Goal: Information Seeking & Learning: Find specific fact

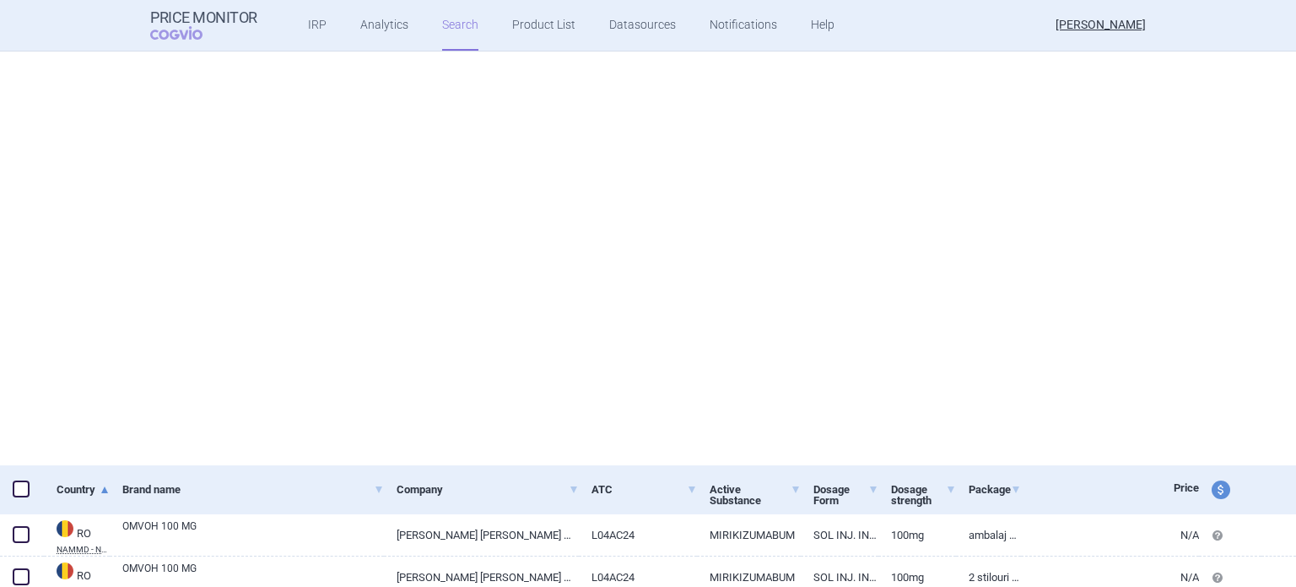
scroll to position [476, 0]
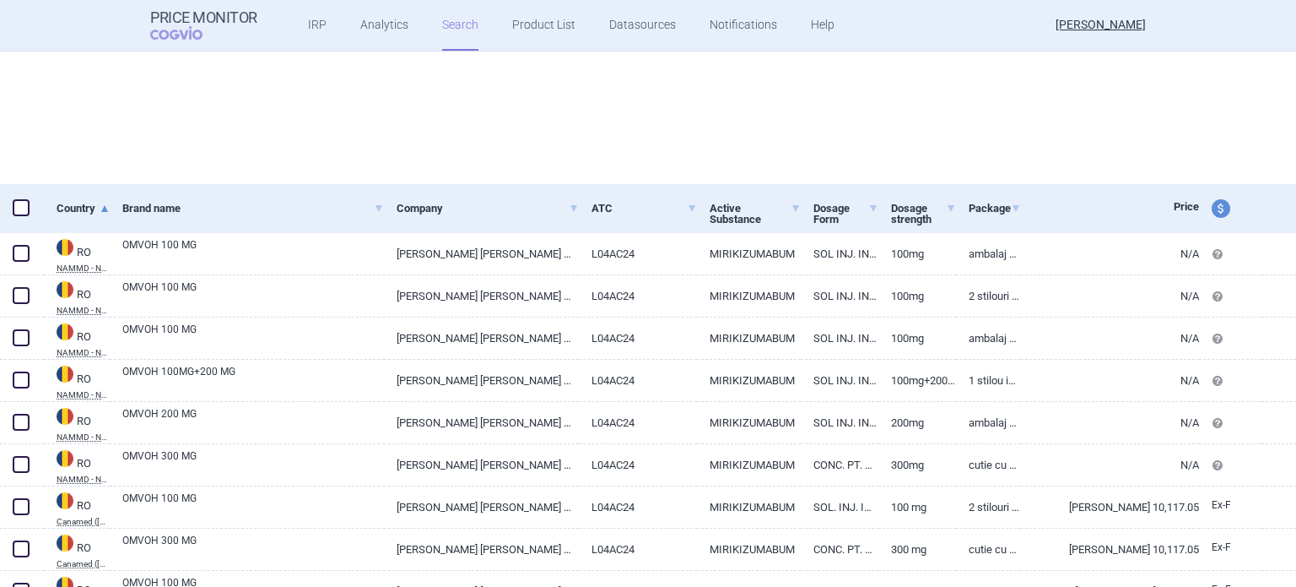
select select "brandName"
select select "country"
select select "mah"
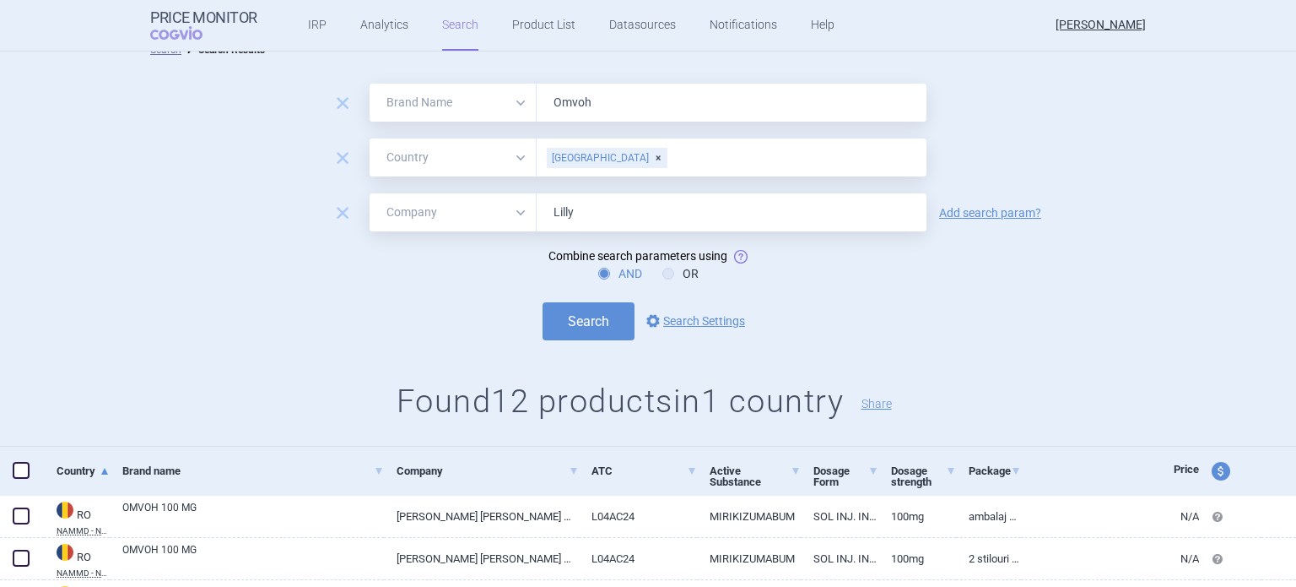
scroll to position [0, 0]
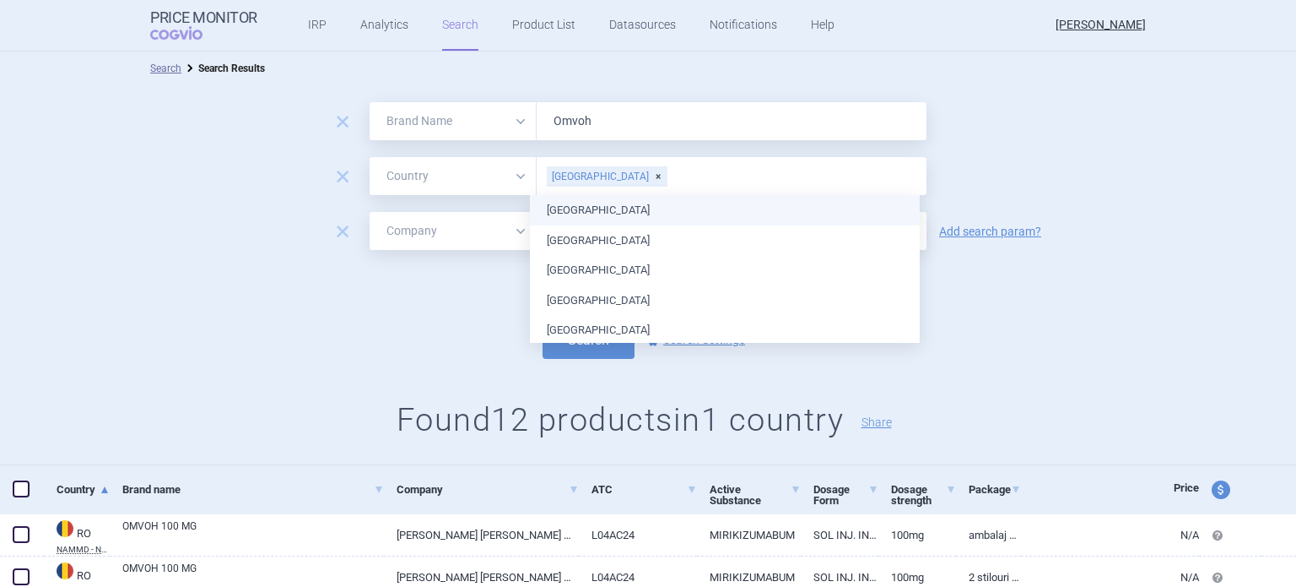
click at [668, 176] on input "text" at bounding box center [793, 176] width 250 height 22
click at [594, 176] on div "[GEOGRAPHIC_DATA]" at bounding box center [607, 176] width 121 height 20
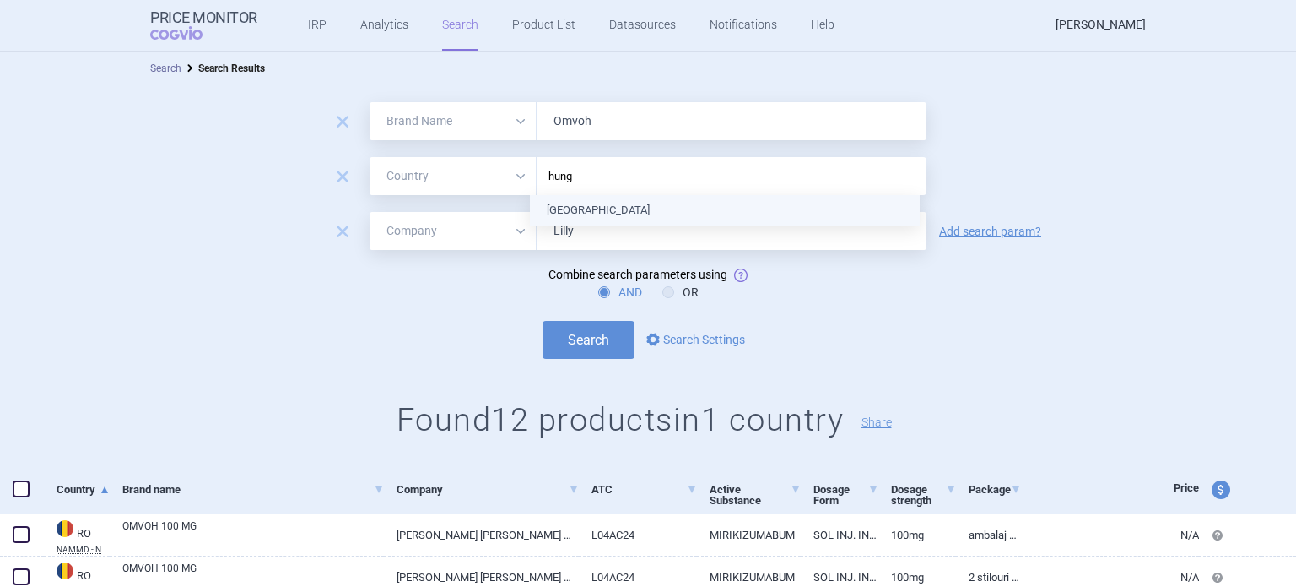
type input "hunga"
click at [586, 206] on ul "[GEOGRAPHIC_DATA]" at bounding box center [725, 210] width 390 height 30
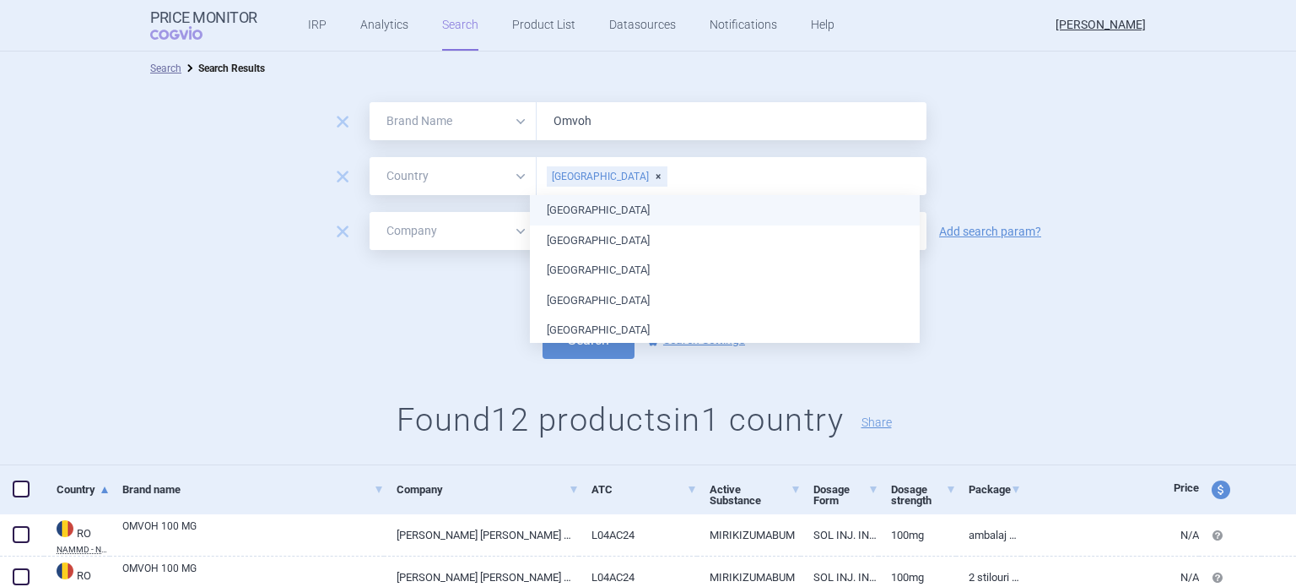
click at [1064, 166] on div "remove All Brand Name ATC Company Active Substance Country Newer than [GEOGRAPH…" at bounding box center [648, 176] width 1296 height 38
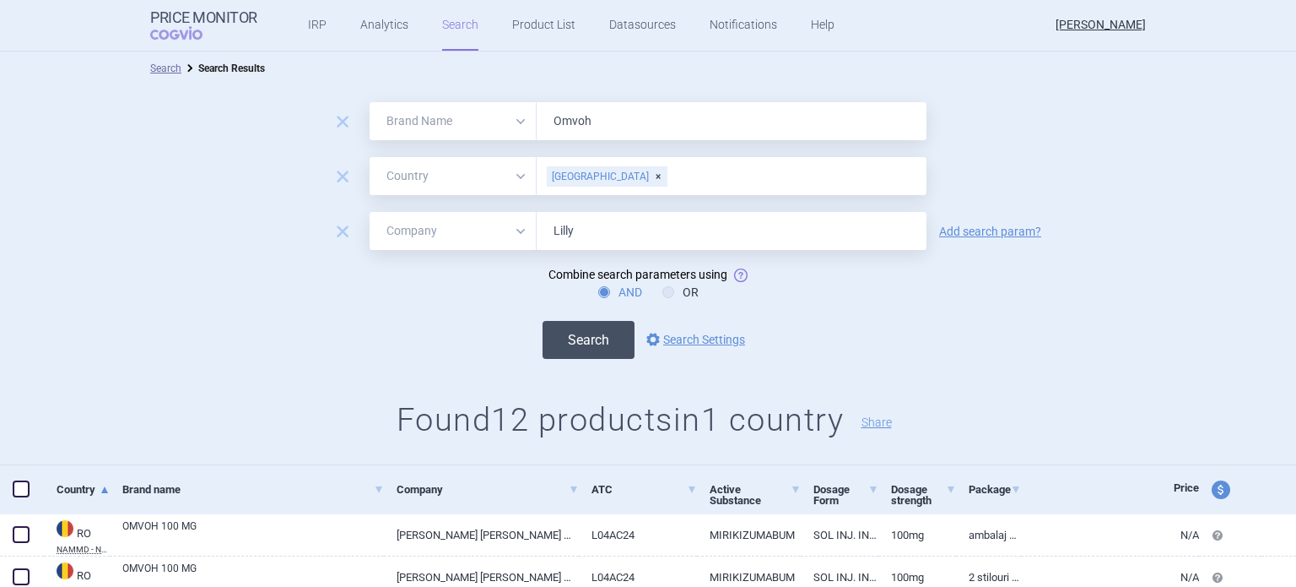
click at [588, 333] on button "Search" at bounding box center [589, 340] width 92 height 38
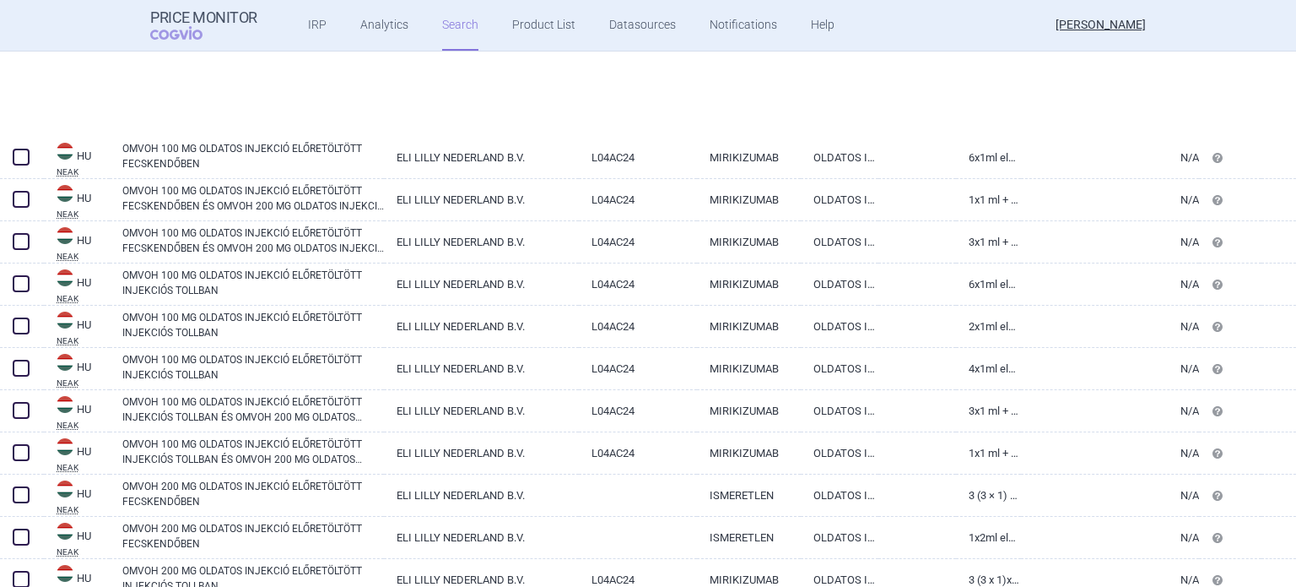
select select "brandName"
select select "country"
select select "mah"
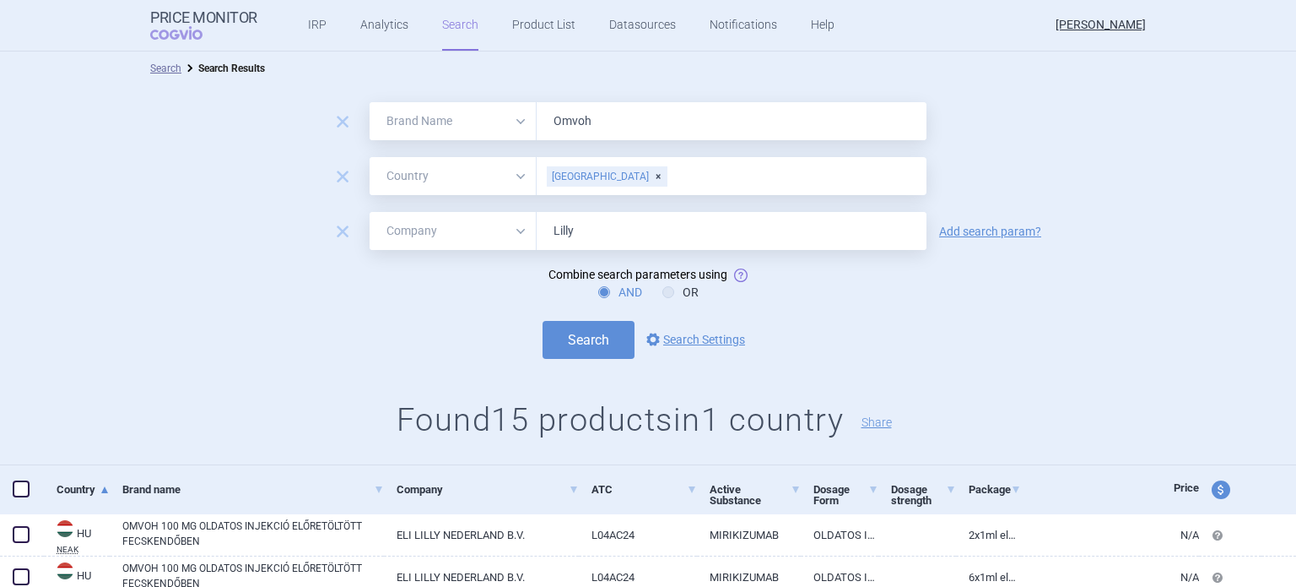
click at [591, 179] on div "[GEOGRAPHIC_DATA]" at bounding box center [607, 176] width 121 height 20
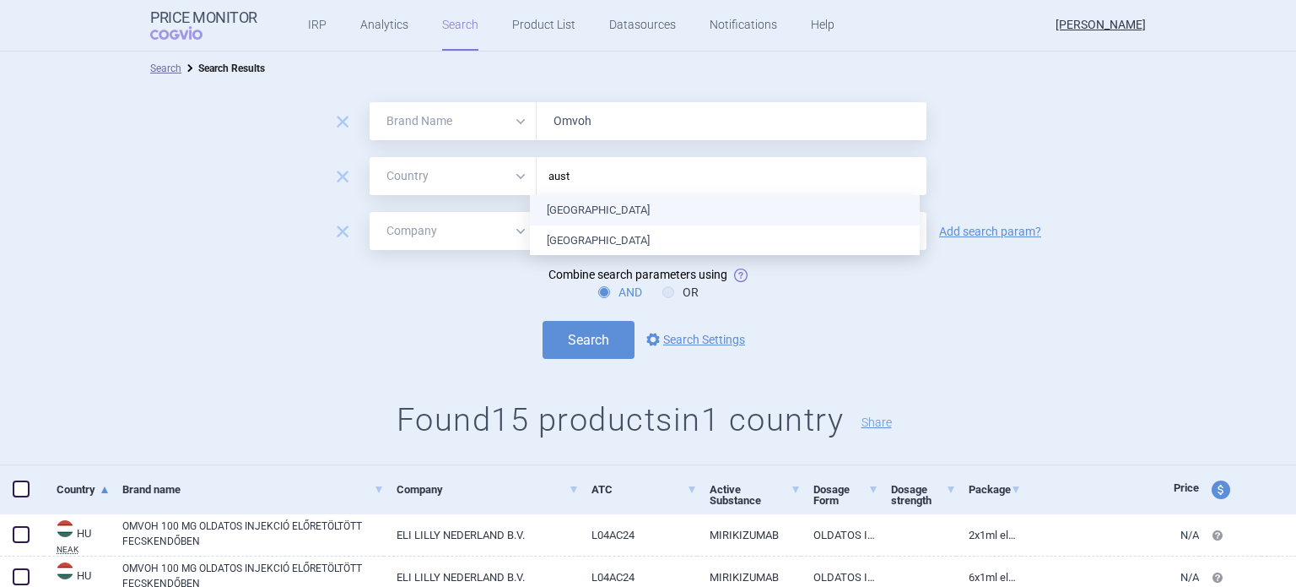
type input "austr"
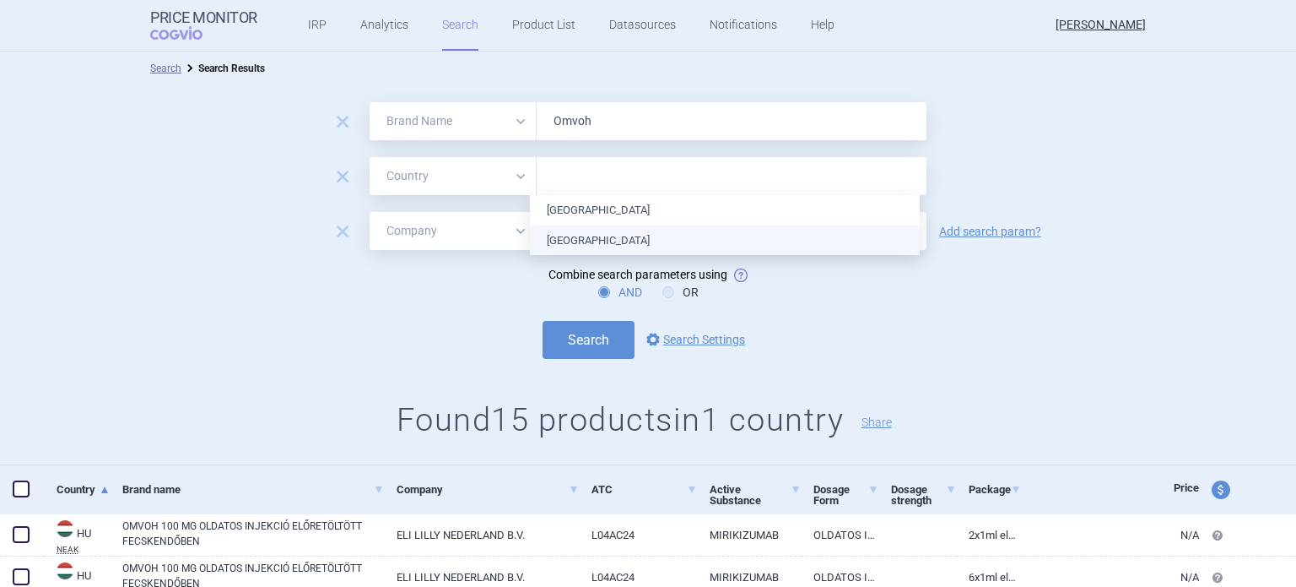
click at [576, 246] on ul "Australia [GEOGRAPHIC_DATA]" at bounding box center [725, 225] width 390 height 60
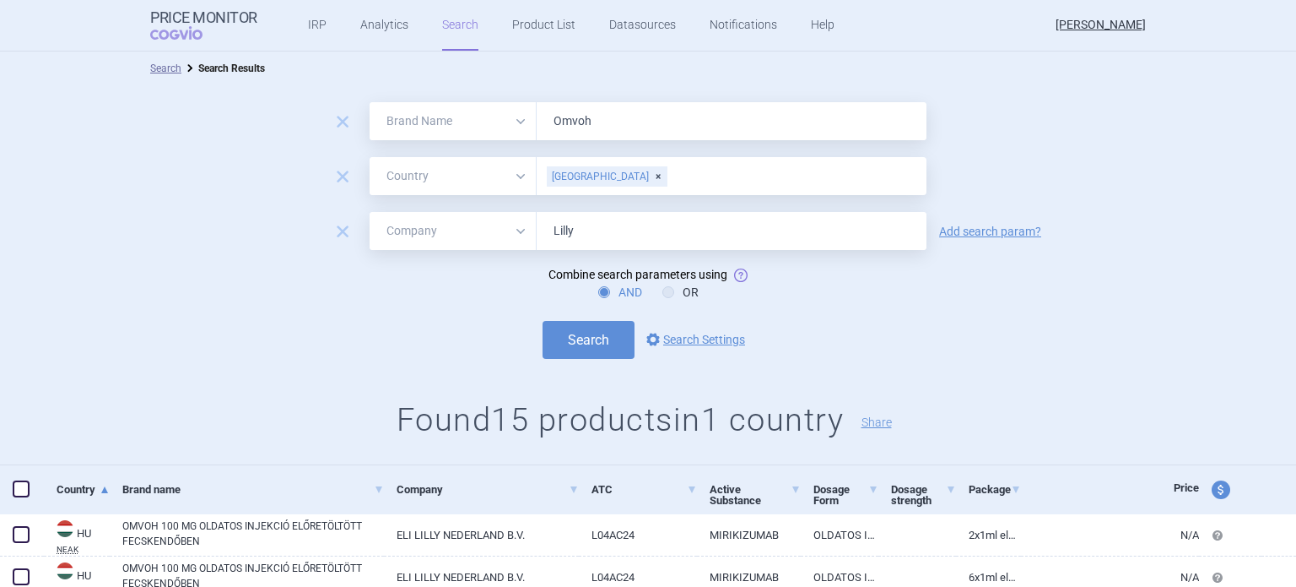
click at [999, 171] on div "remove All Brand Name ATC Company Active Substance Country Newer than [GEOGRAPH…" at bounding box center [648, 176] width 1296 height 38
click at [598, 342] on button "Search" at bounding box center [589, 340] width 92 height 38
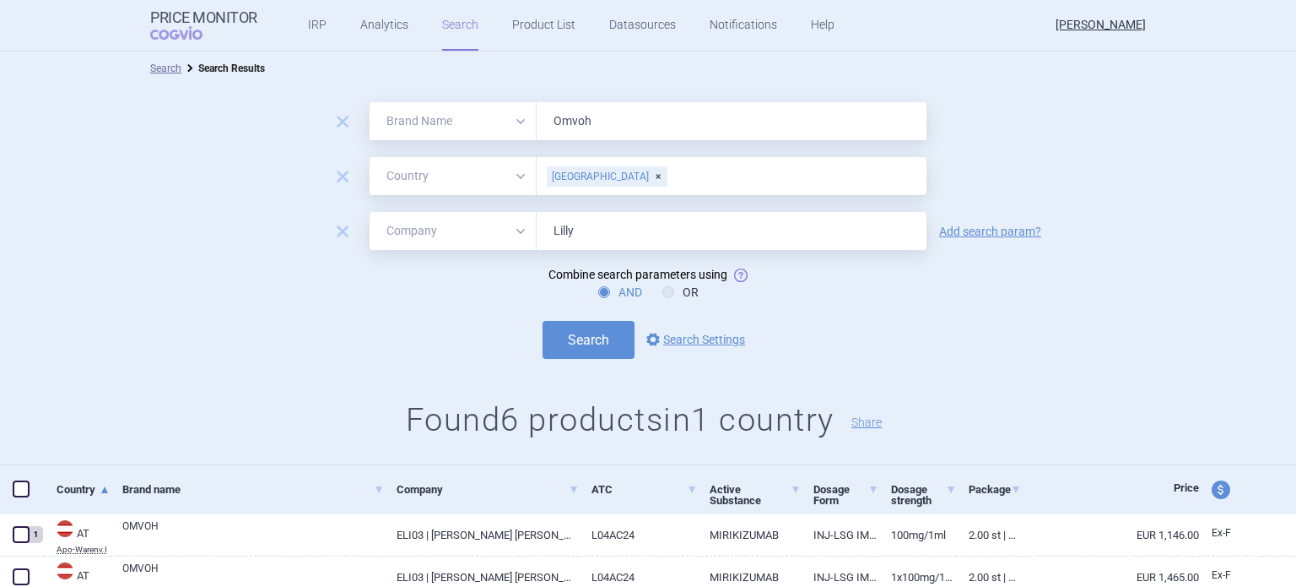
scroll to position [223, 0]
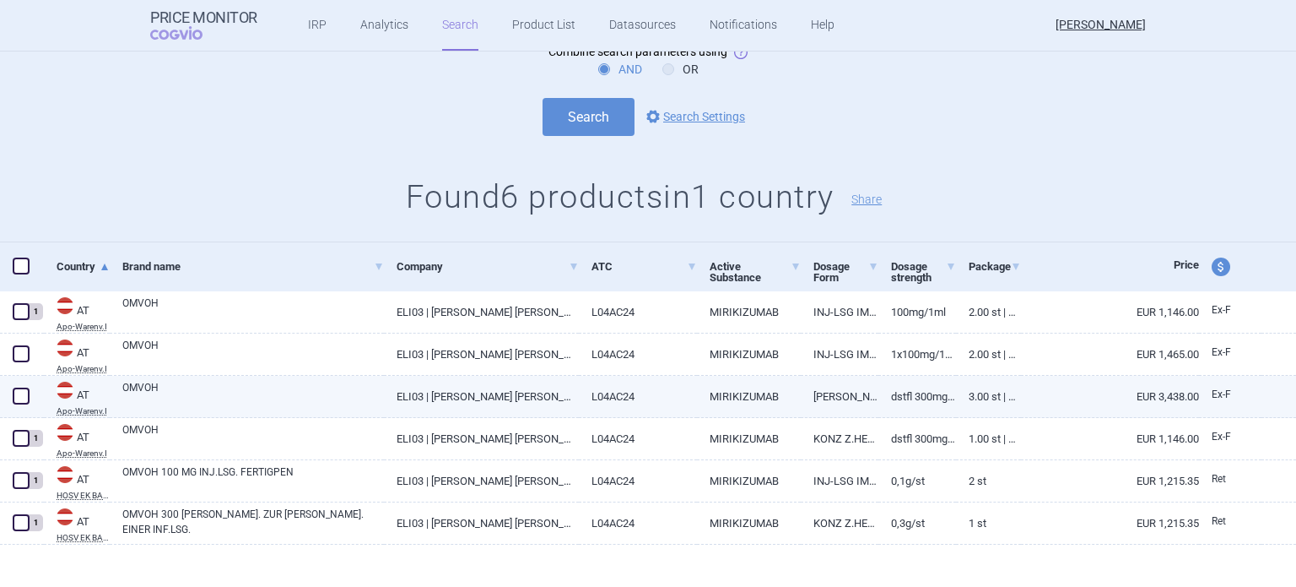
click at [985, 399] on link "3.00 ST | Stück" at bounding box center [988, 396] width 65 height 41
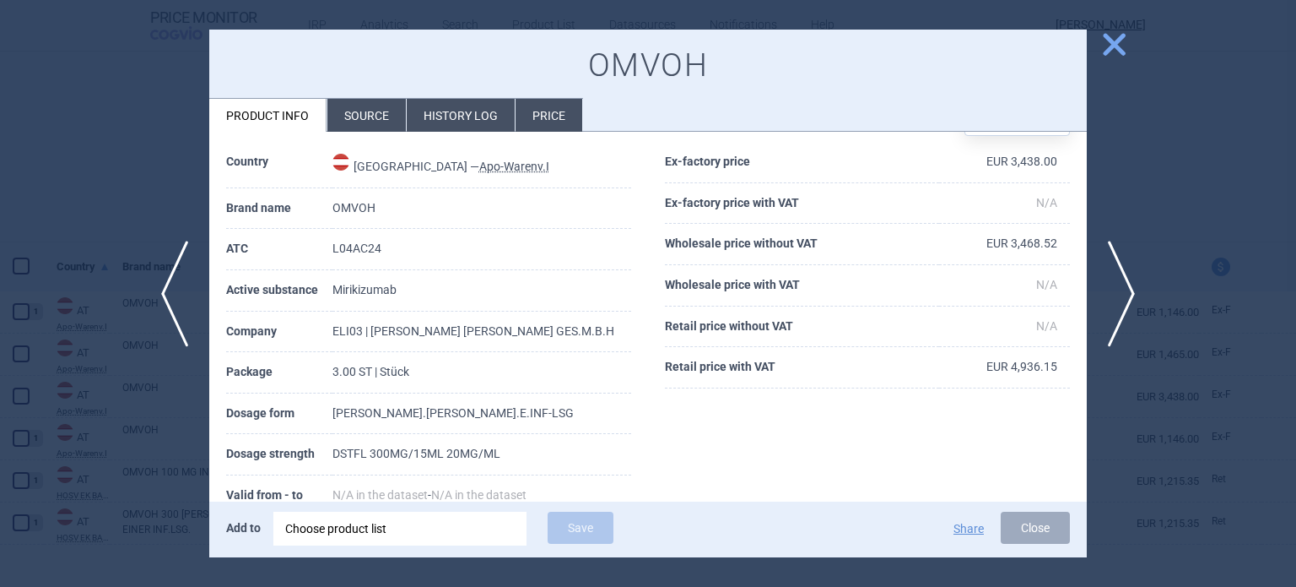
scroll to position [141, 0]
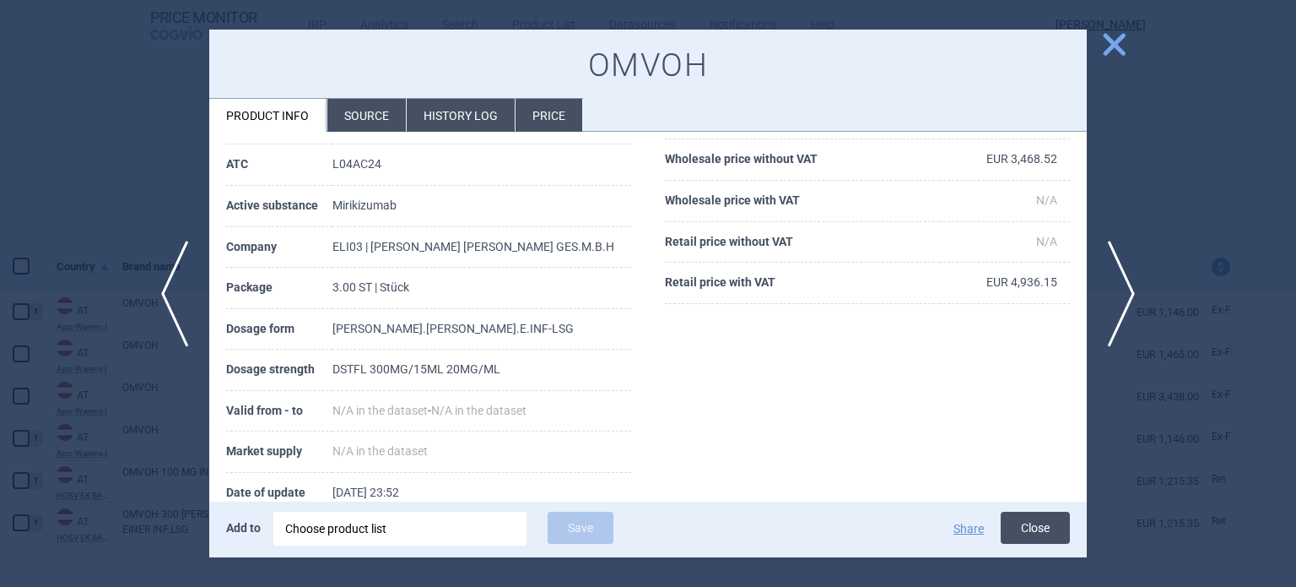
click at [1035, 529] on button "Close" at bounding box center [1035, 527] width 69 height 32
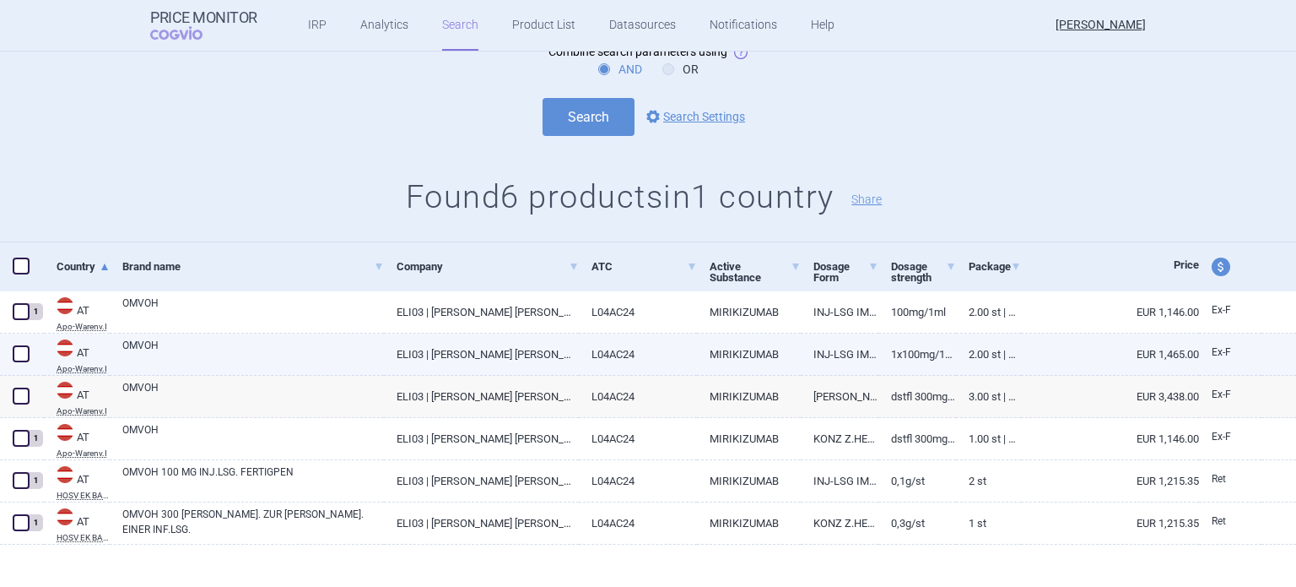
click at [956, 350] on link "2.00 ST | Stück" at bounding box center [988, 353] width 65 height 41
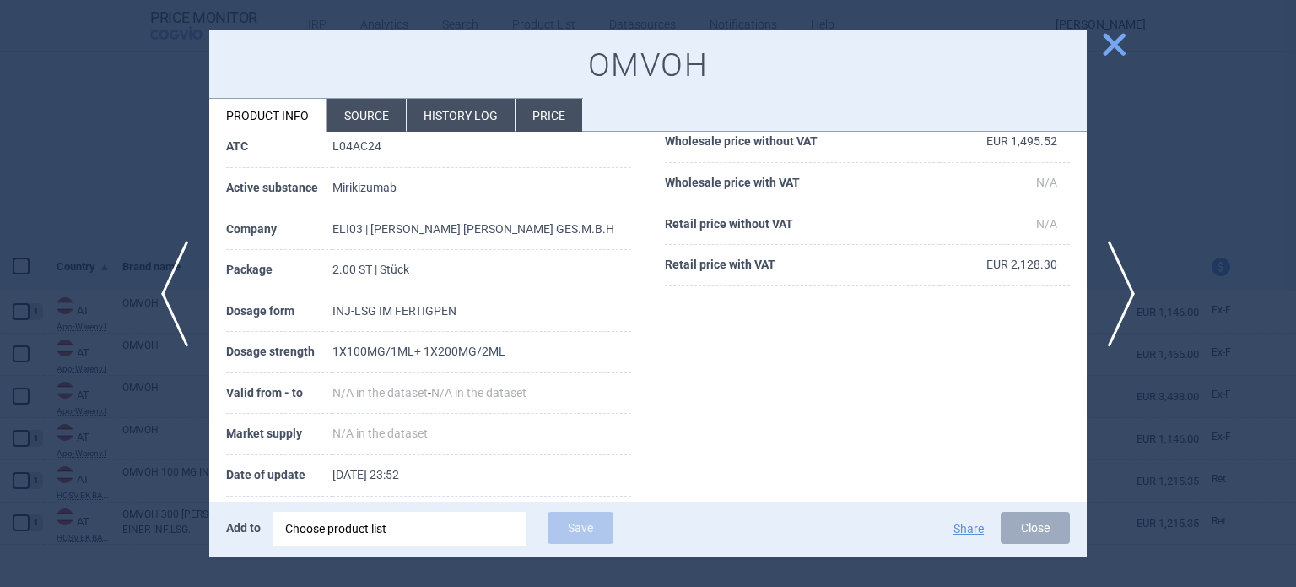
scroll to position [169, 0]
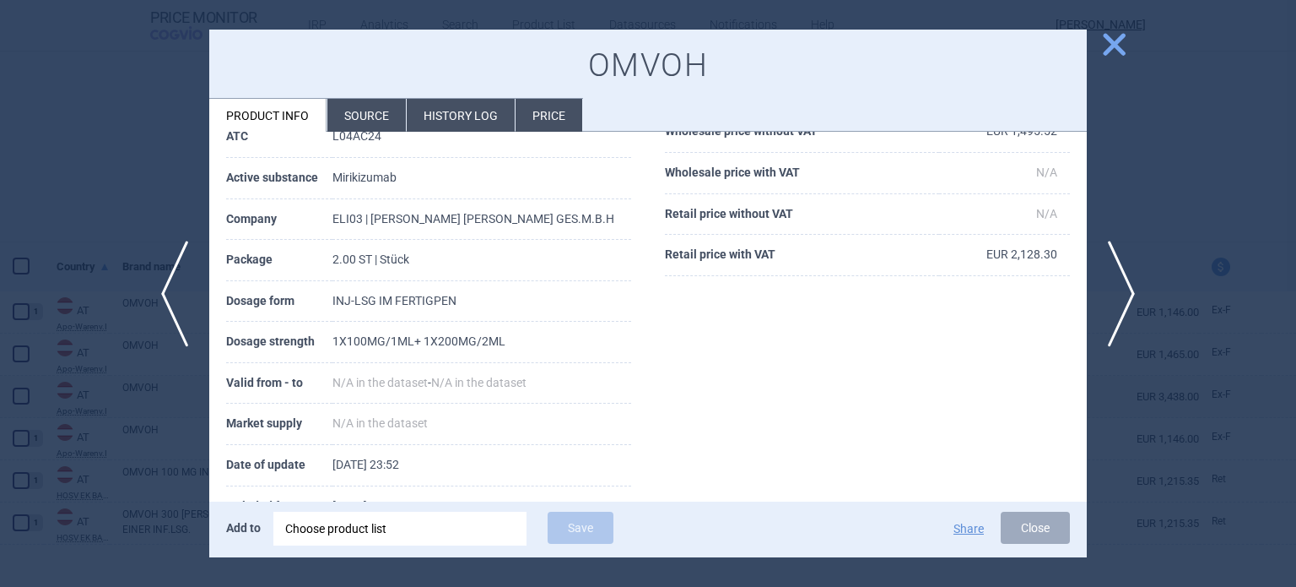
click at [481, 115] on li "History log" at bounding box center [461, 115] width 108 height 33
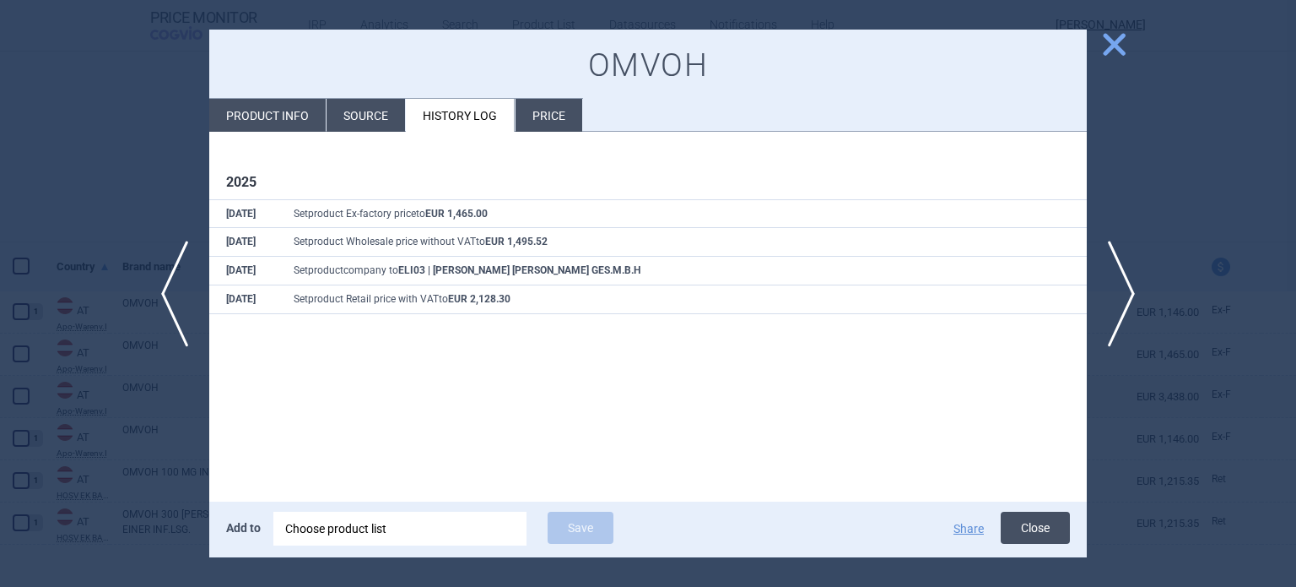
click at [1040, 529] on button "Close" at bounding box center [1035, 527] width 69 height 32
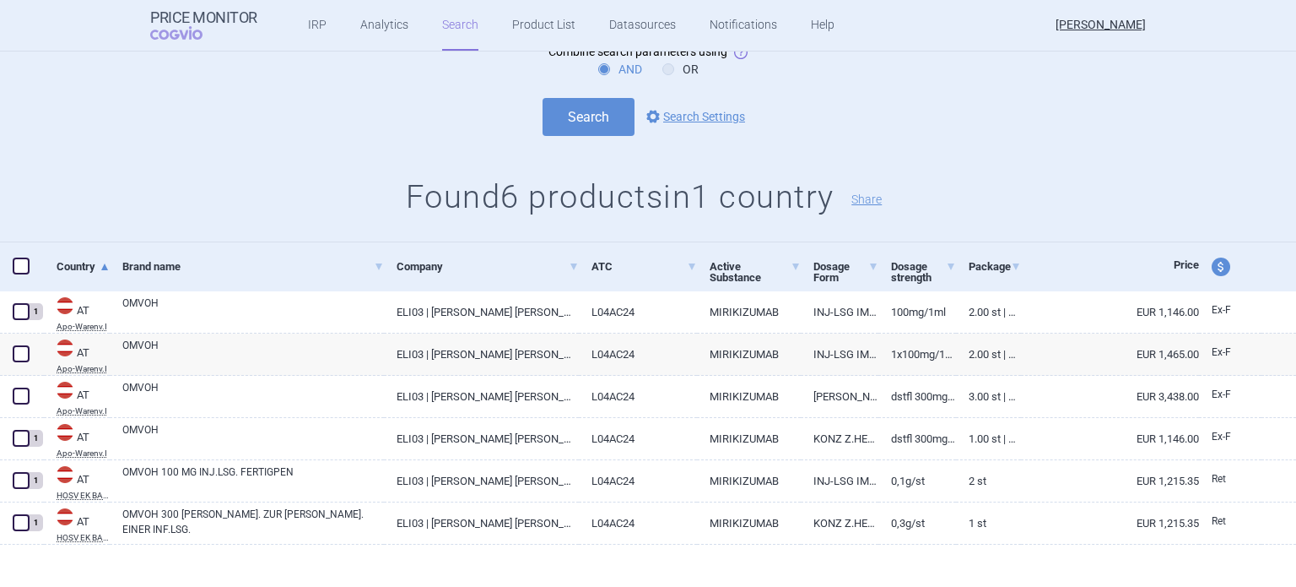
scroll to position [54, 0]
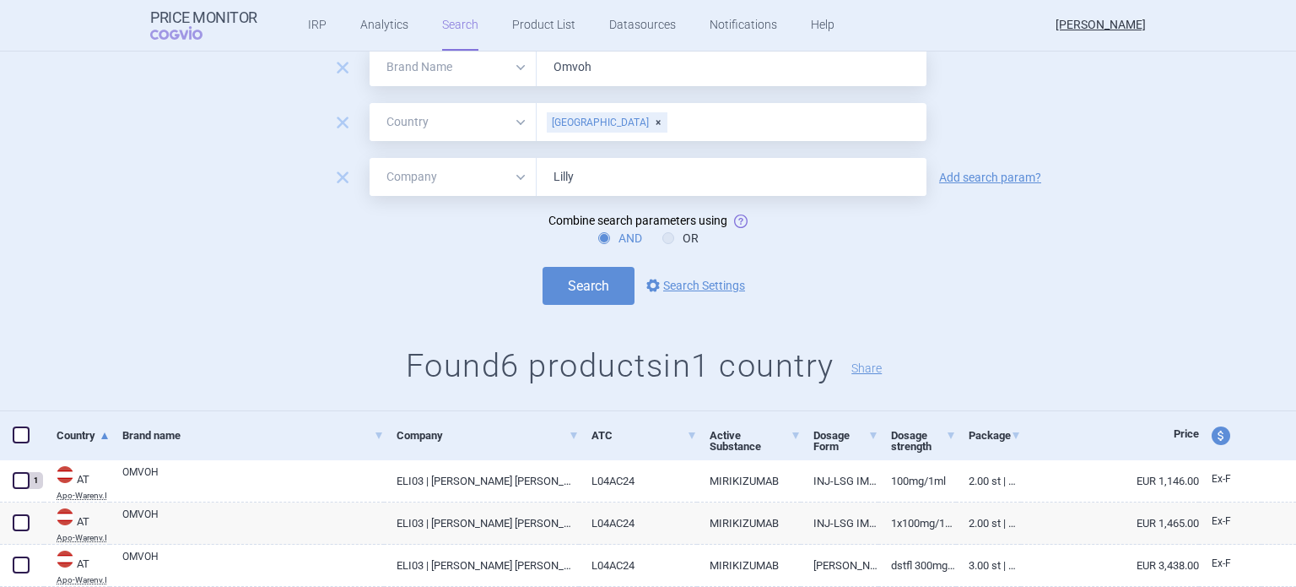
click at [588, 124] on div "[GEOGRAPHIC_DATA]" at bounding box center [607, 122] width 121 height 20
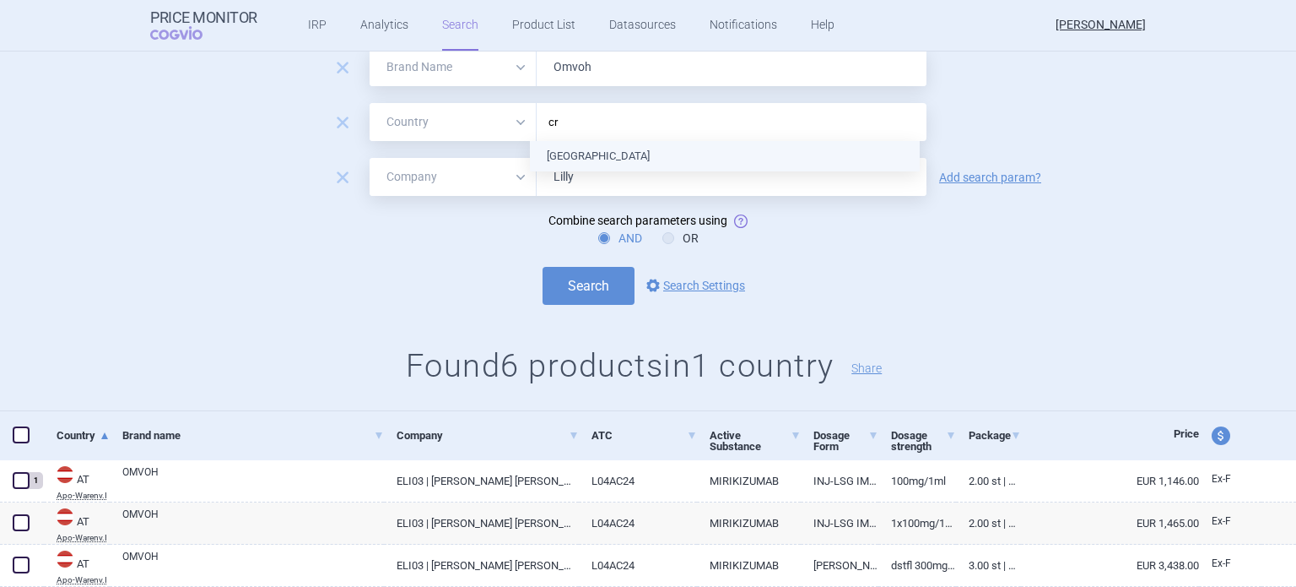
type input "cro"
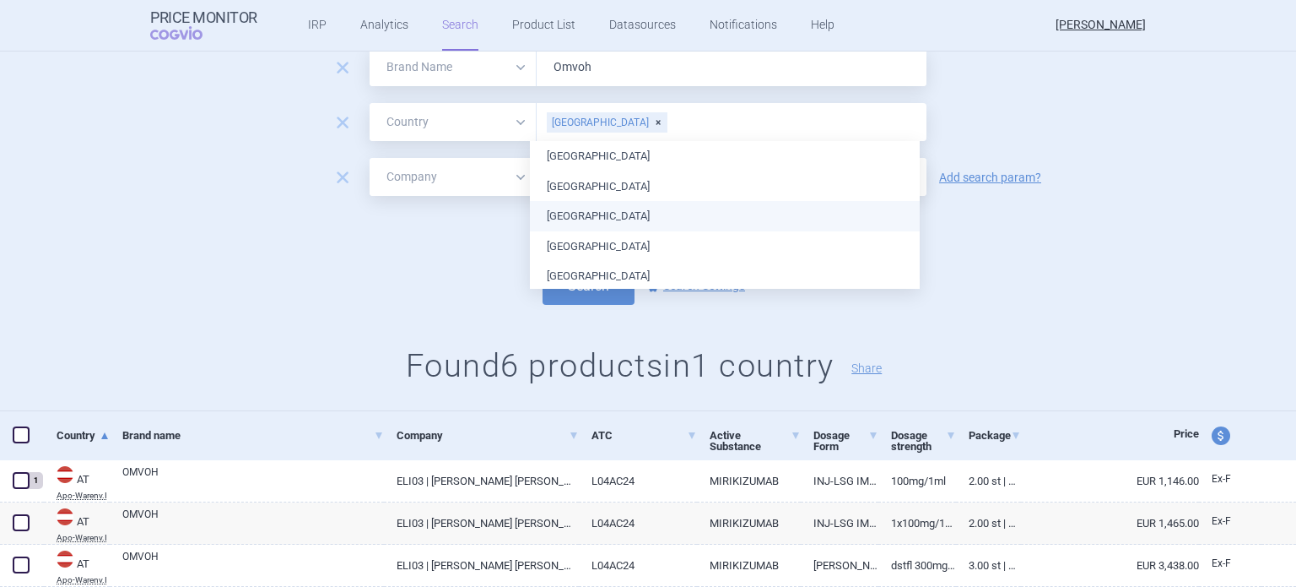
click at [1115, 256] on form "remove All Brand Name ATC Company Active Substance Country Newer than Omvoh rem…" at bounding box center [648, 176] width 1296 height 257
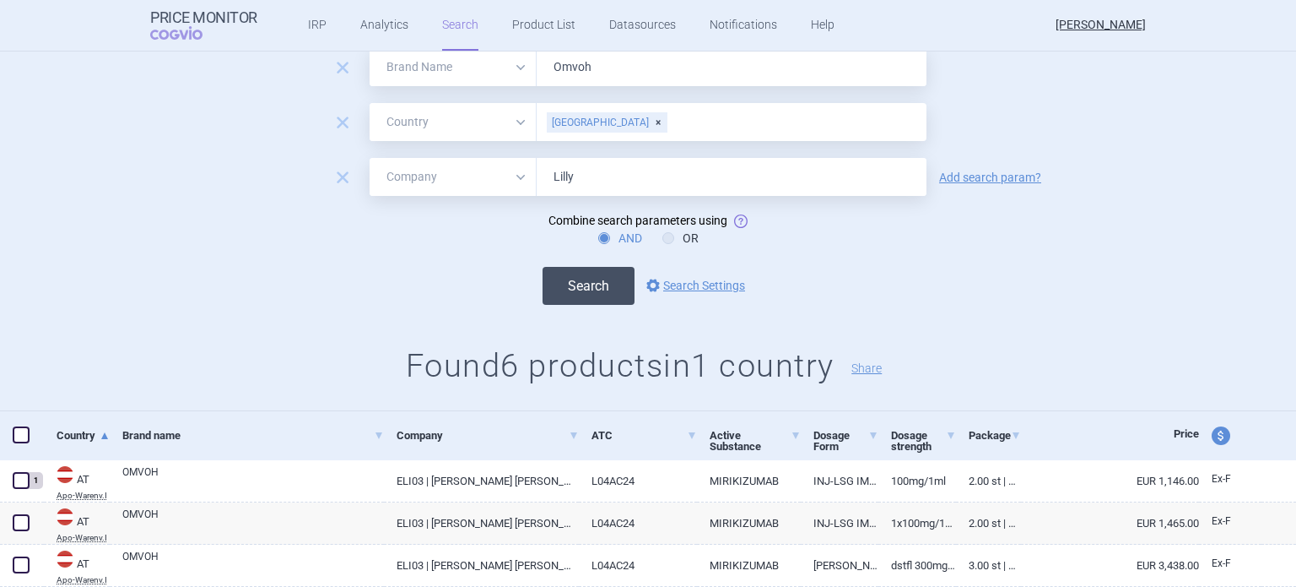
click at [583, 295] on button "Search" at bounding box center [589, 286] width 92 height 38
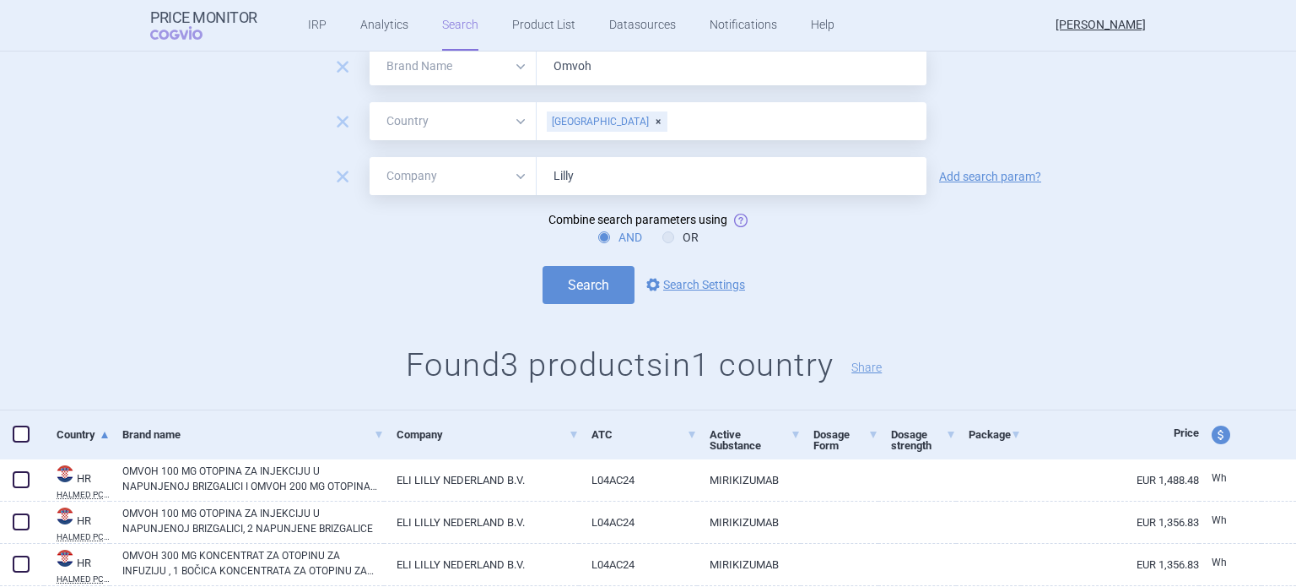
scroll to position [108, 0]
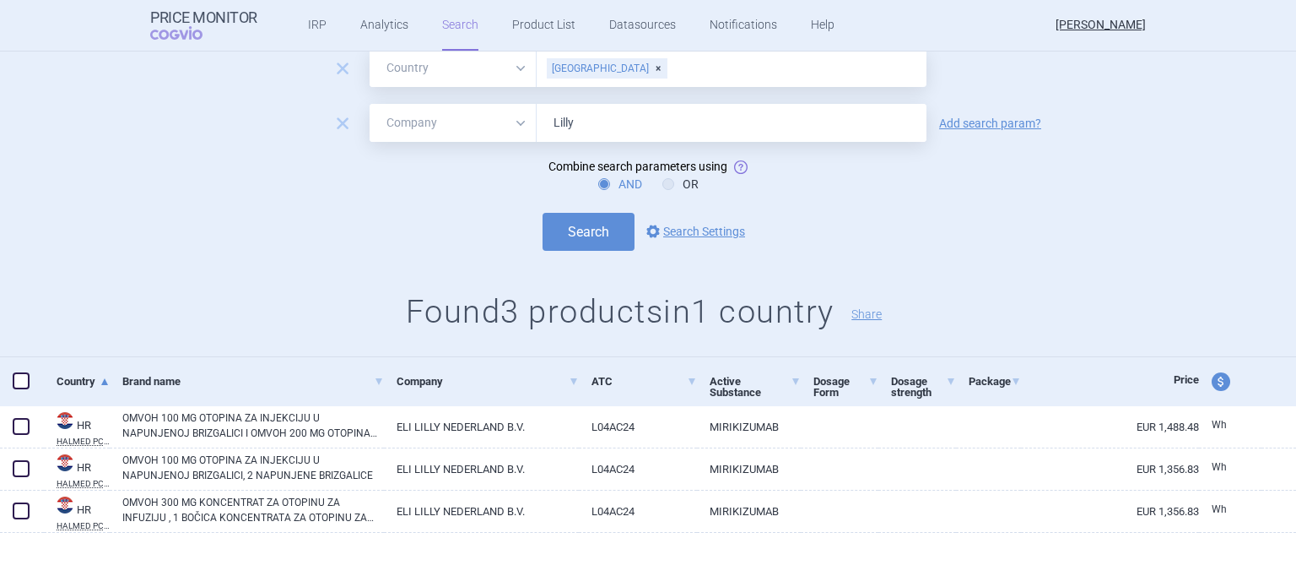
click at [583, 63] on div "[GEOGRAPHIC_DATA]" at bounding box center [607, 68] width 121 height 20
type input "cz"
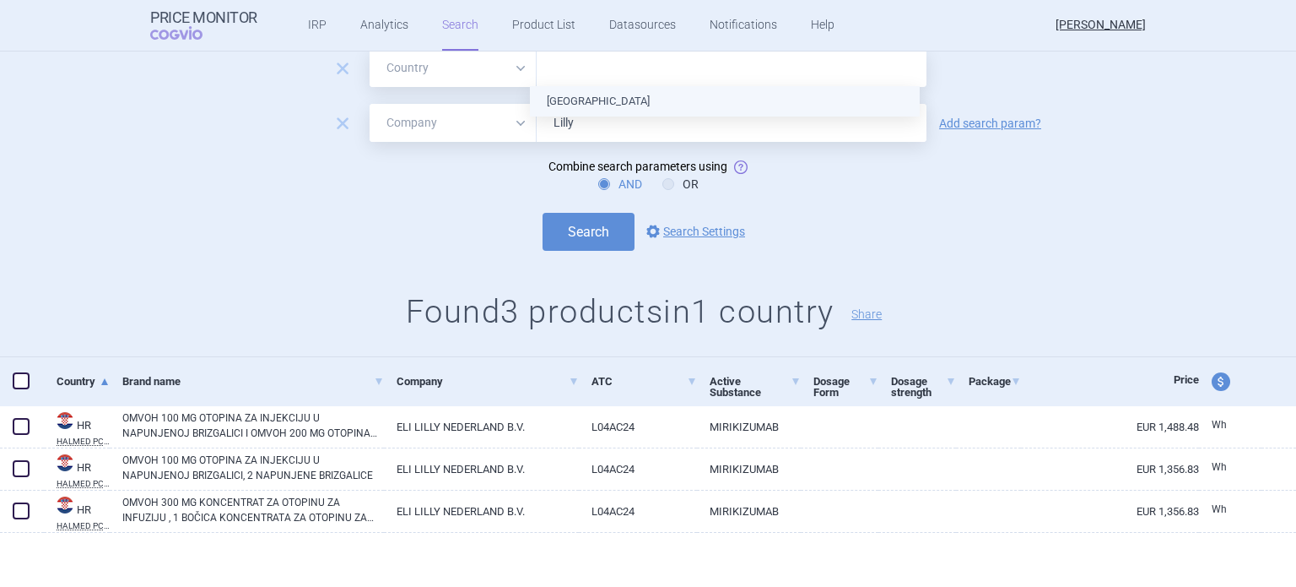
click at [581, 100] on ul "[GEOGRAPHIC_DATA]" at bounding box center [725, 101] width 390 height 30
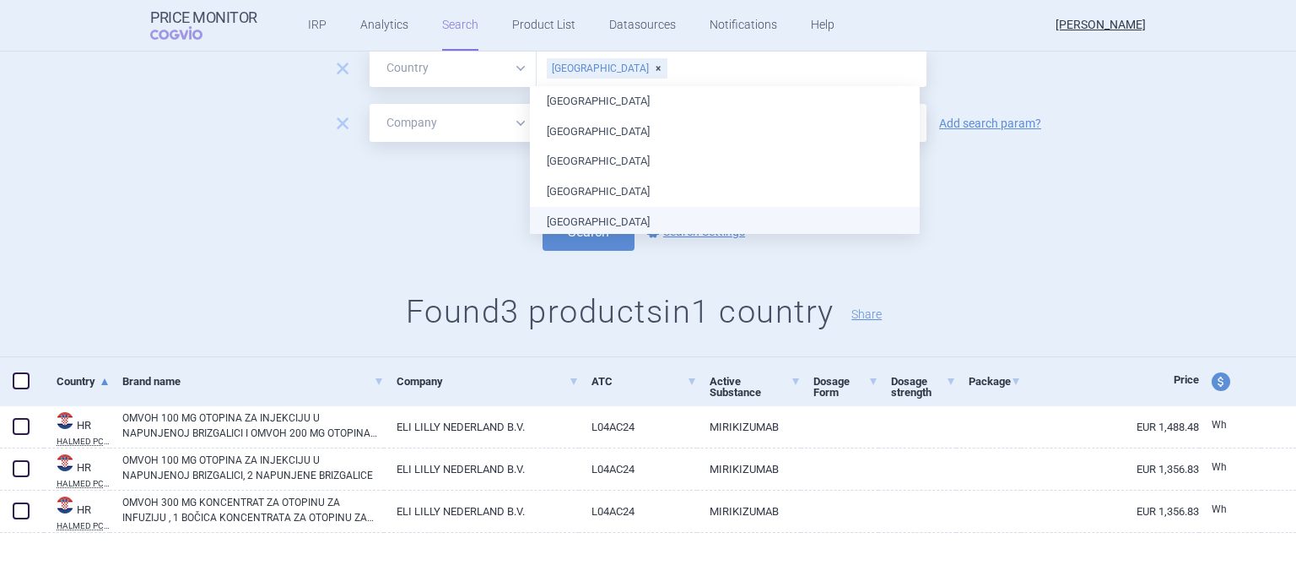
click at [967, 215] on div "Search options Search Settings" at bounding box center [648, 232] width 1296 height 38
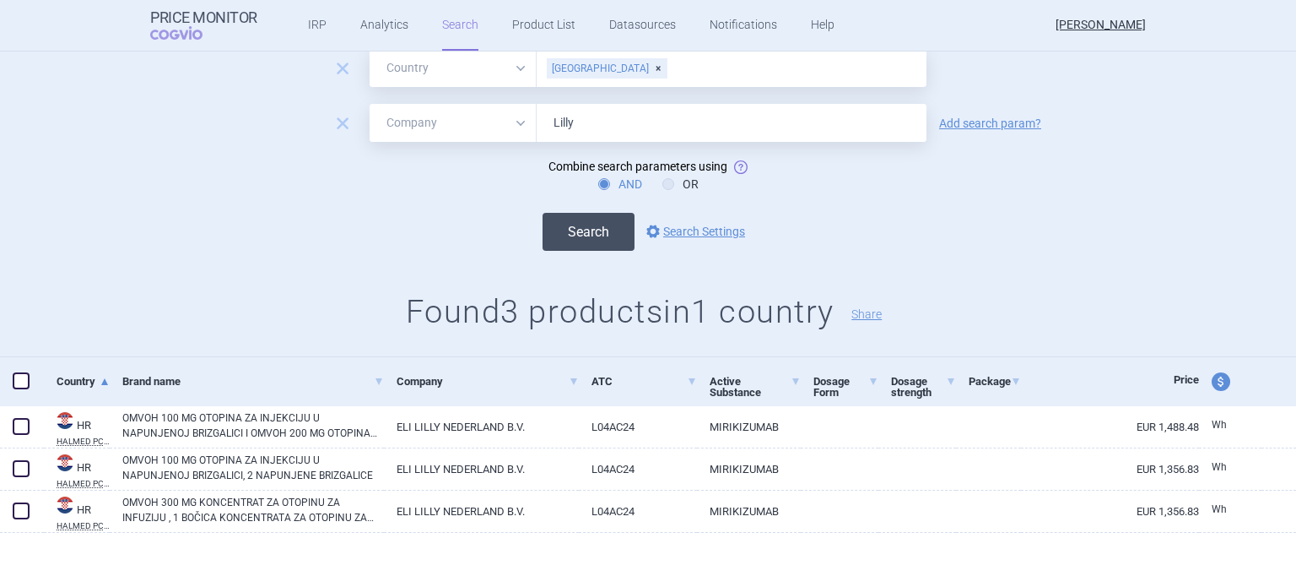
click at [600, 221] on button "Search" at bounding box center [589, 232] width 92 height 38
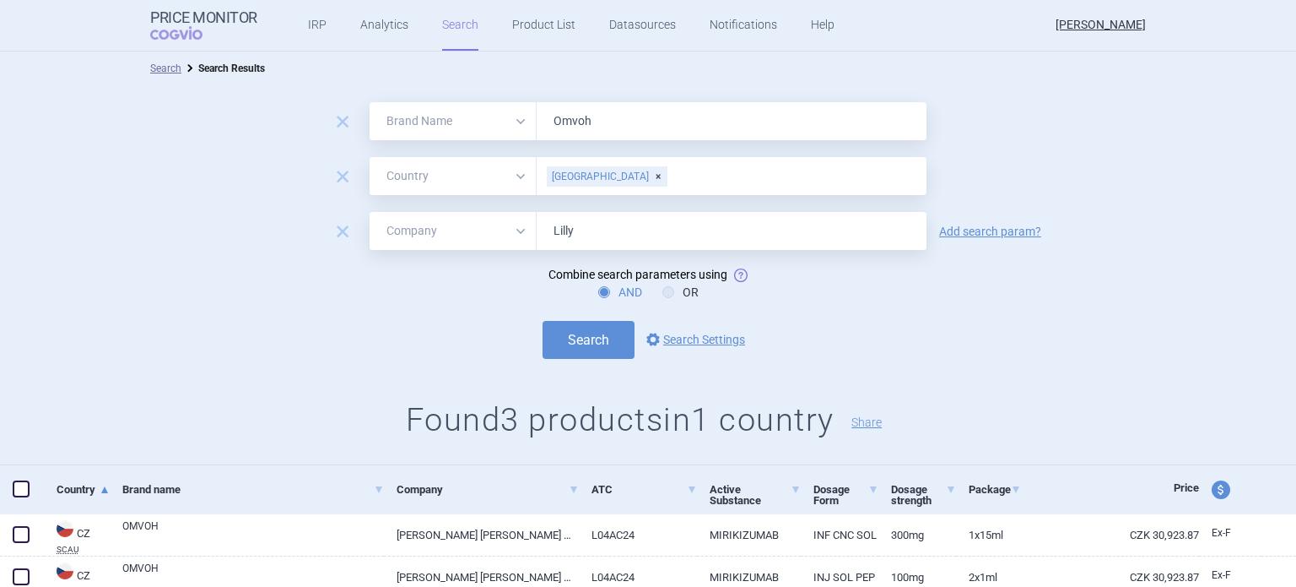
click at [625, 174] on div "[GEOGRAPHIC_DATA]" at bounding box center [607, 176] width 121 height 20
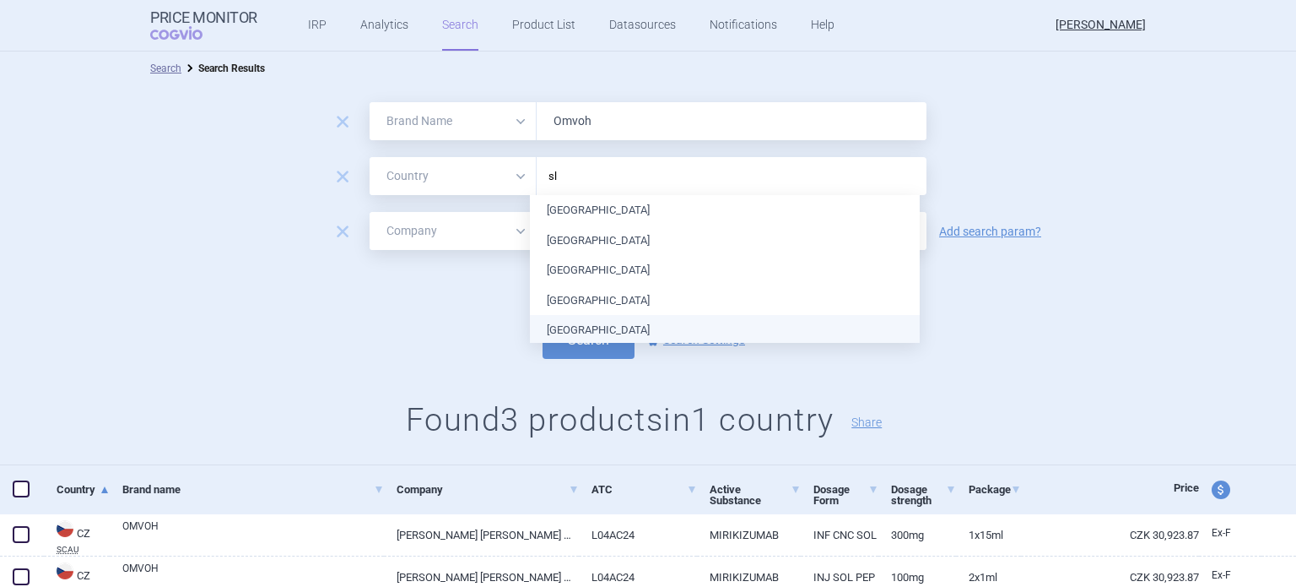
type input "slo"
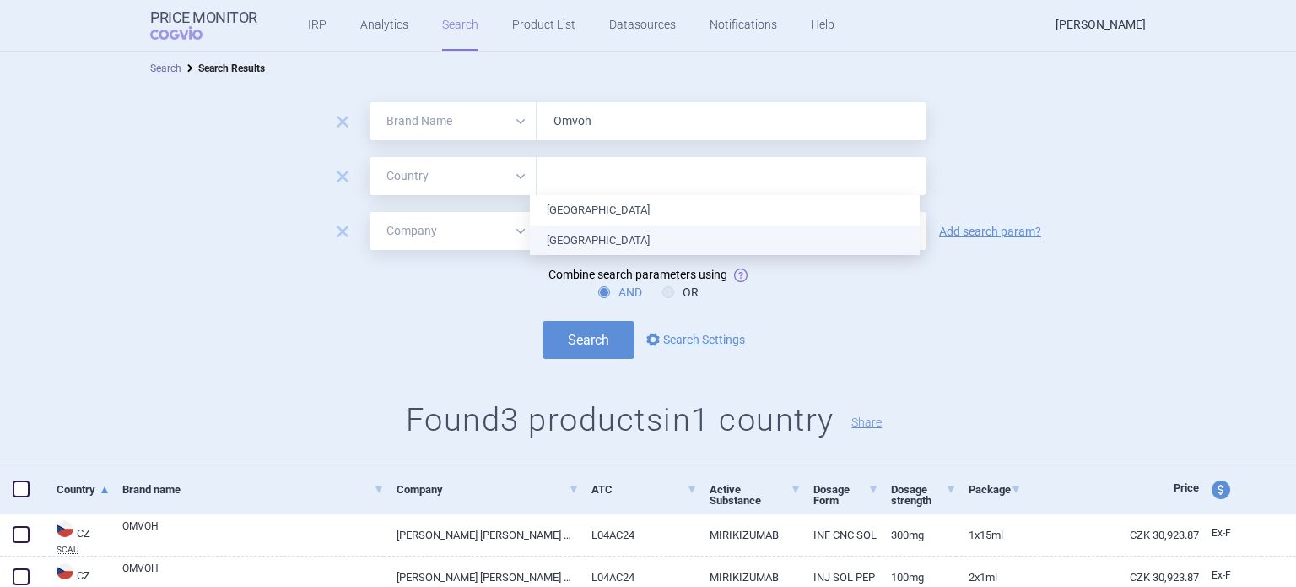
click at [591, 242] on ul "[GEOGRAPHIC_DATA] [GEOGRAPHIC_DATA]" at bounding box center [725, 225] width 390 height 60
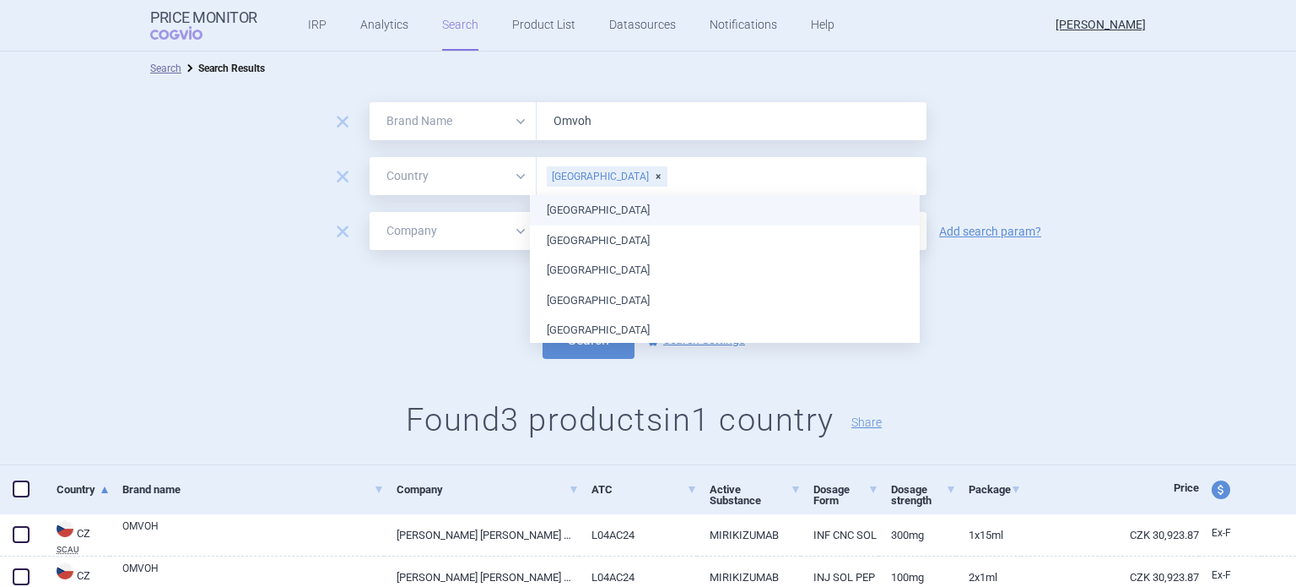
click at [951, 151] on form "remove All Brand Name ATC Company Active Substance Country Newer than Omvoh rem…" at bounding box center [648, 230] width 1296 height 257
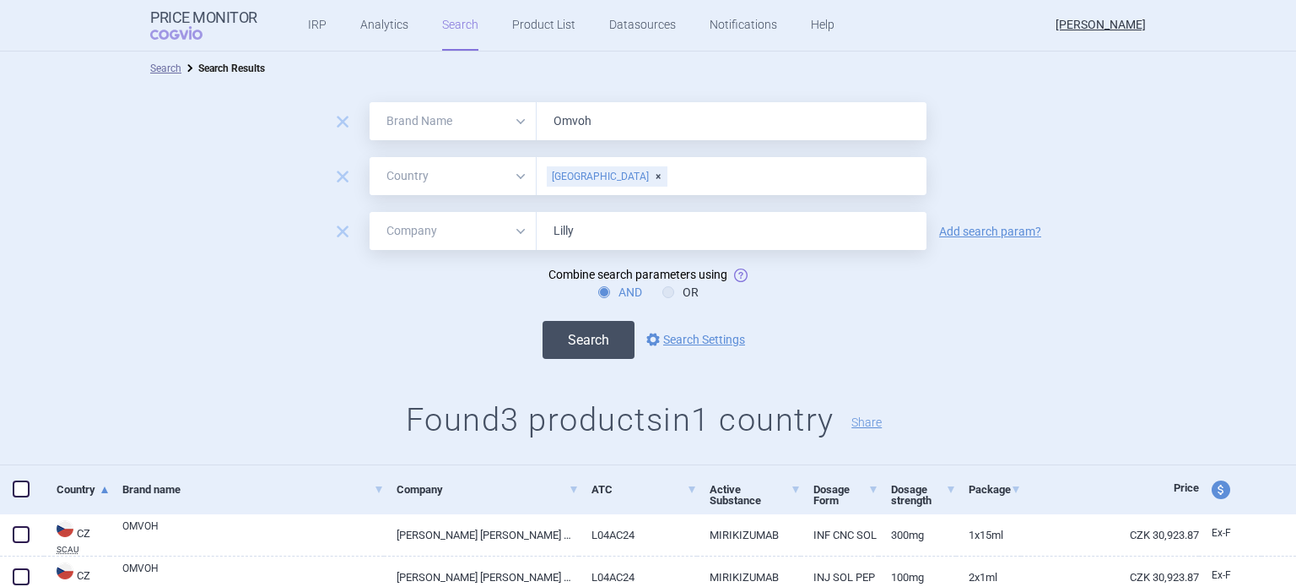
click at [596, 337] on button "Search" at bounding box center [589, 340] width 92 height 38
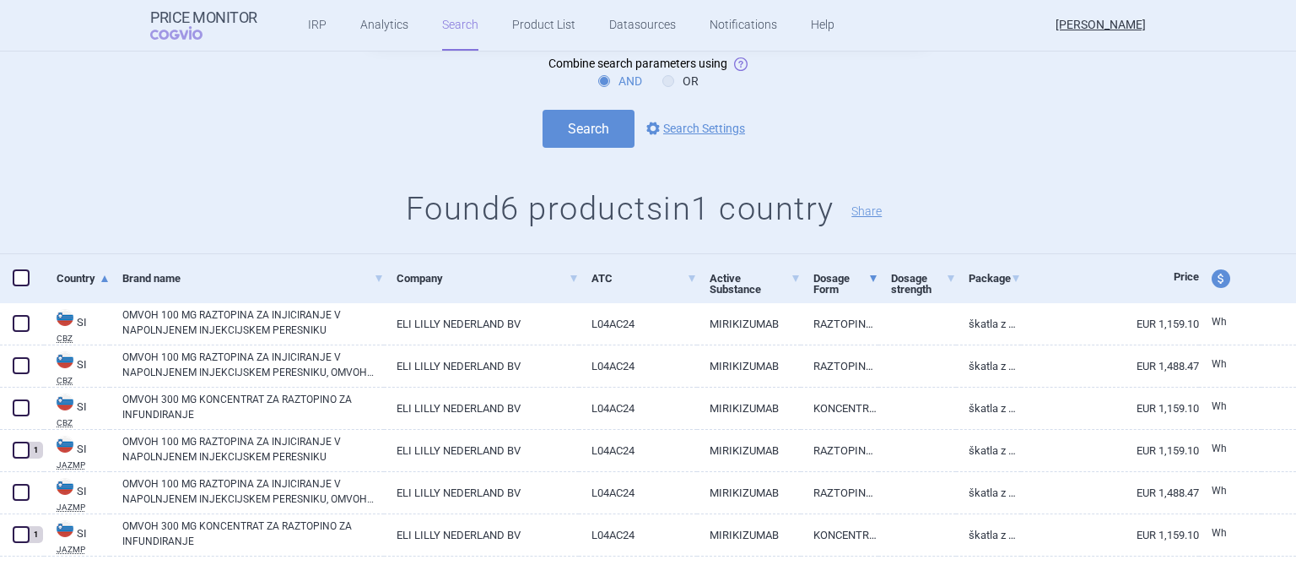
scroll to position [235, 0]
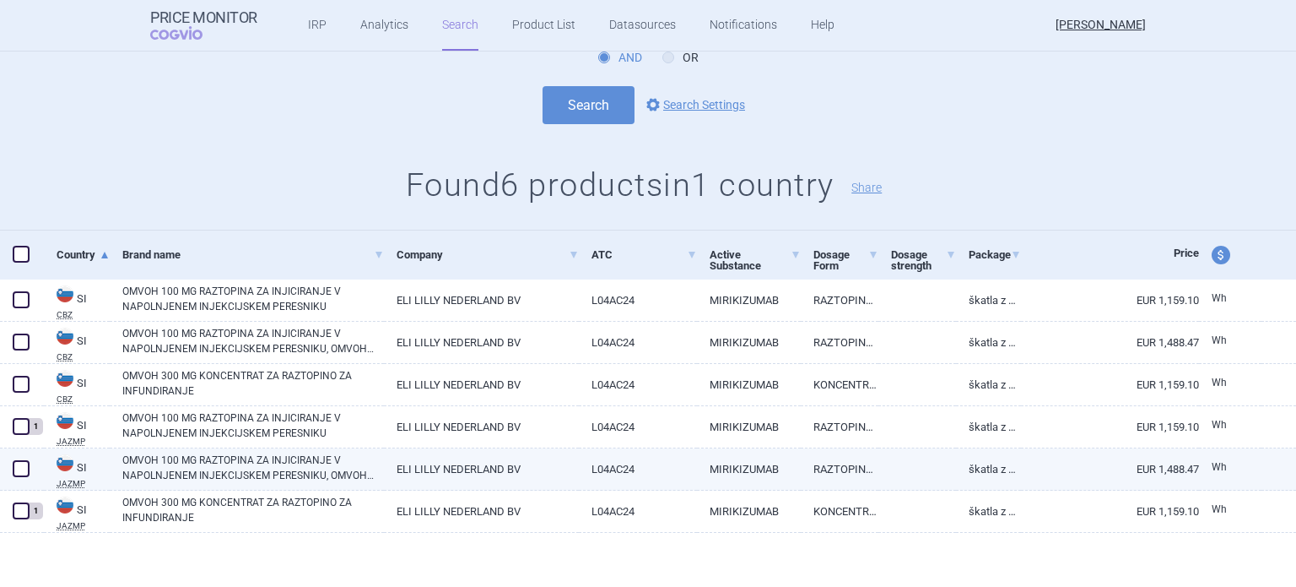
click at [780, 476] on link "MIRIKIZUMAB" at bounding box center [749, 468] width 104 height 41
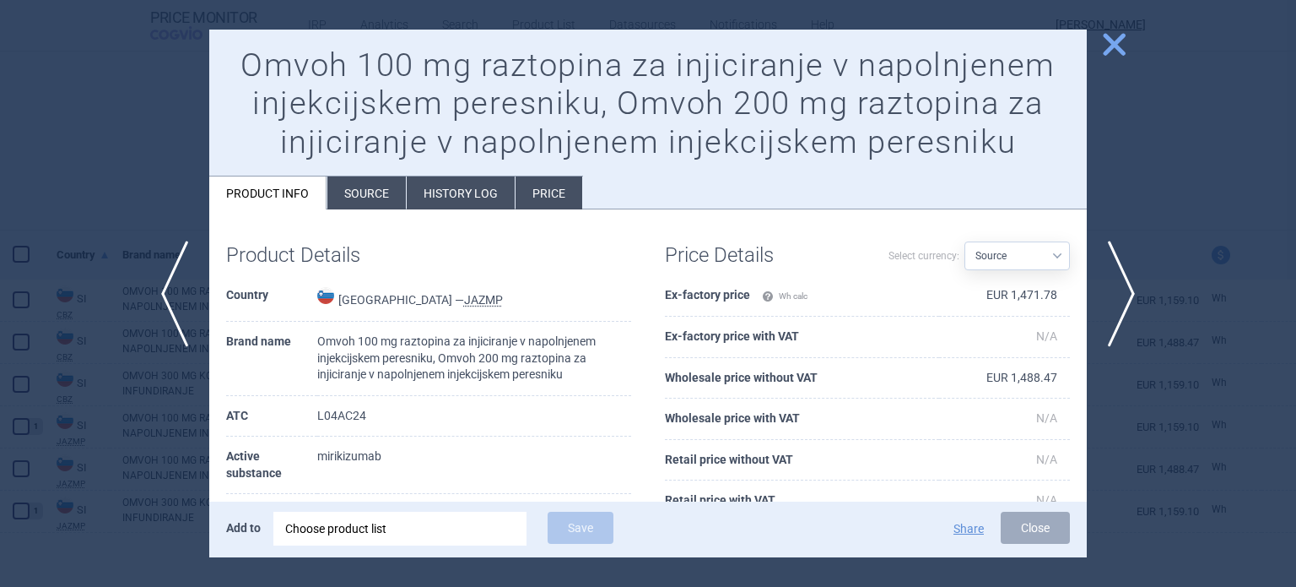
click at [459, 203] on li "History log" at bounding box center [461, 192] width 108 height 33
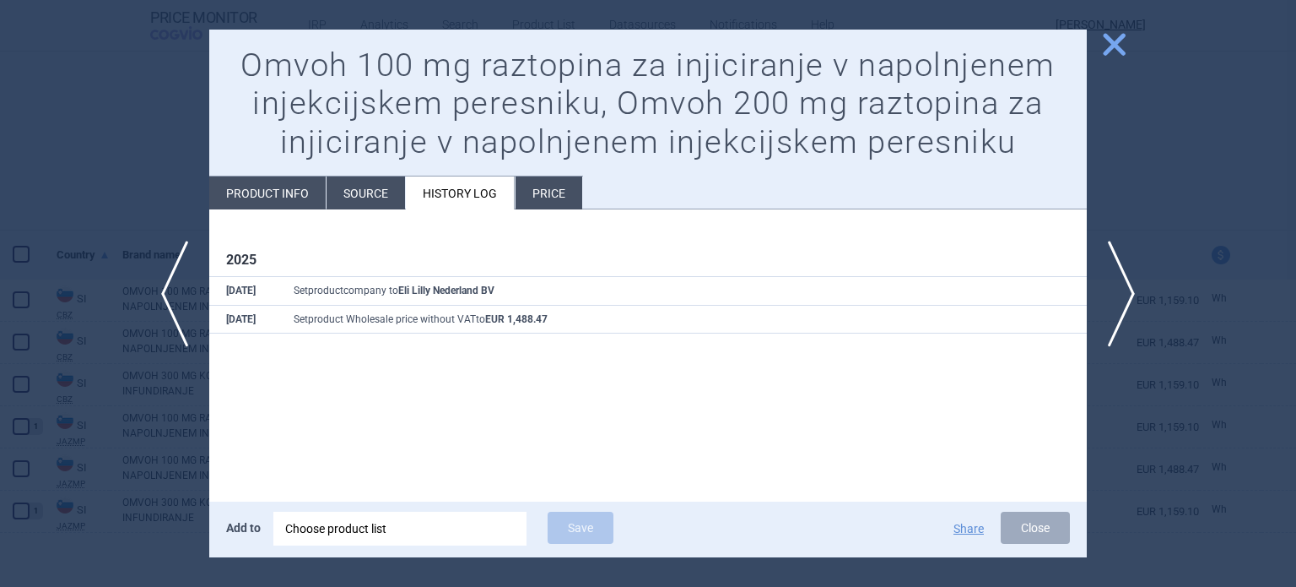
click at [278, 200] on li "Product info" at bounding box center [267, 192] width 116 height 33
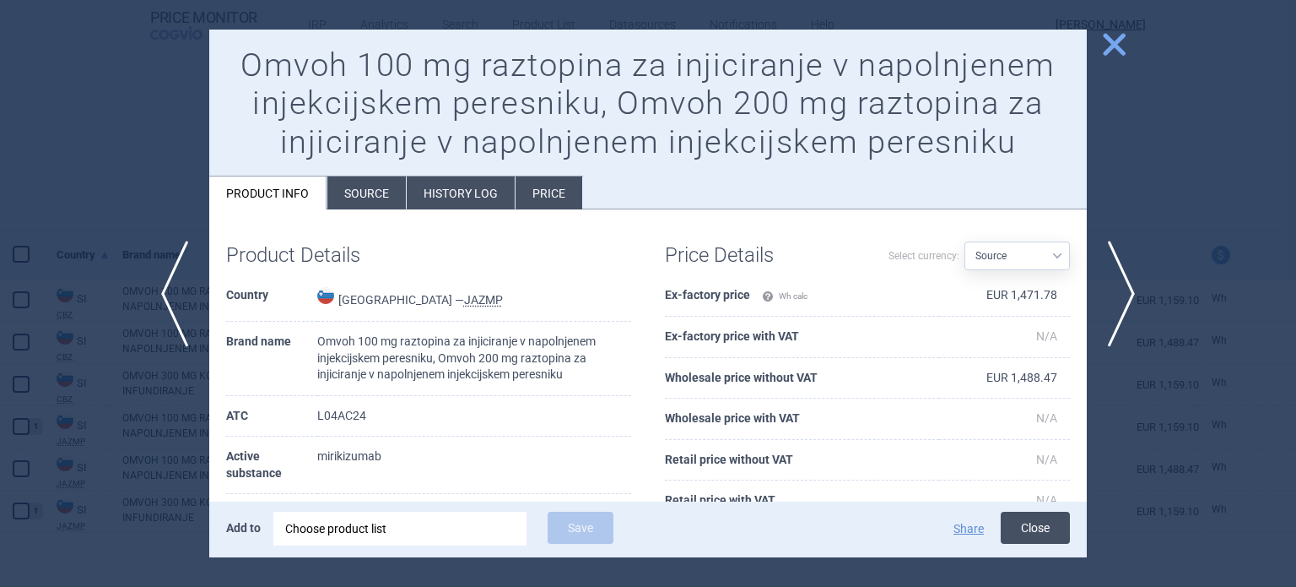
click at [1055, 530] on button "Close" at bounding box center [1035, 527] width 69 height 32
